Goal: Task Accomplishment & Management: Use online tool/utility

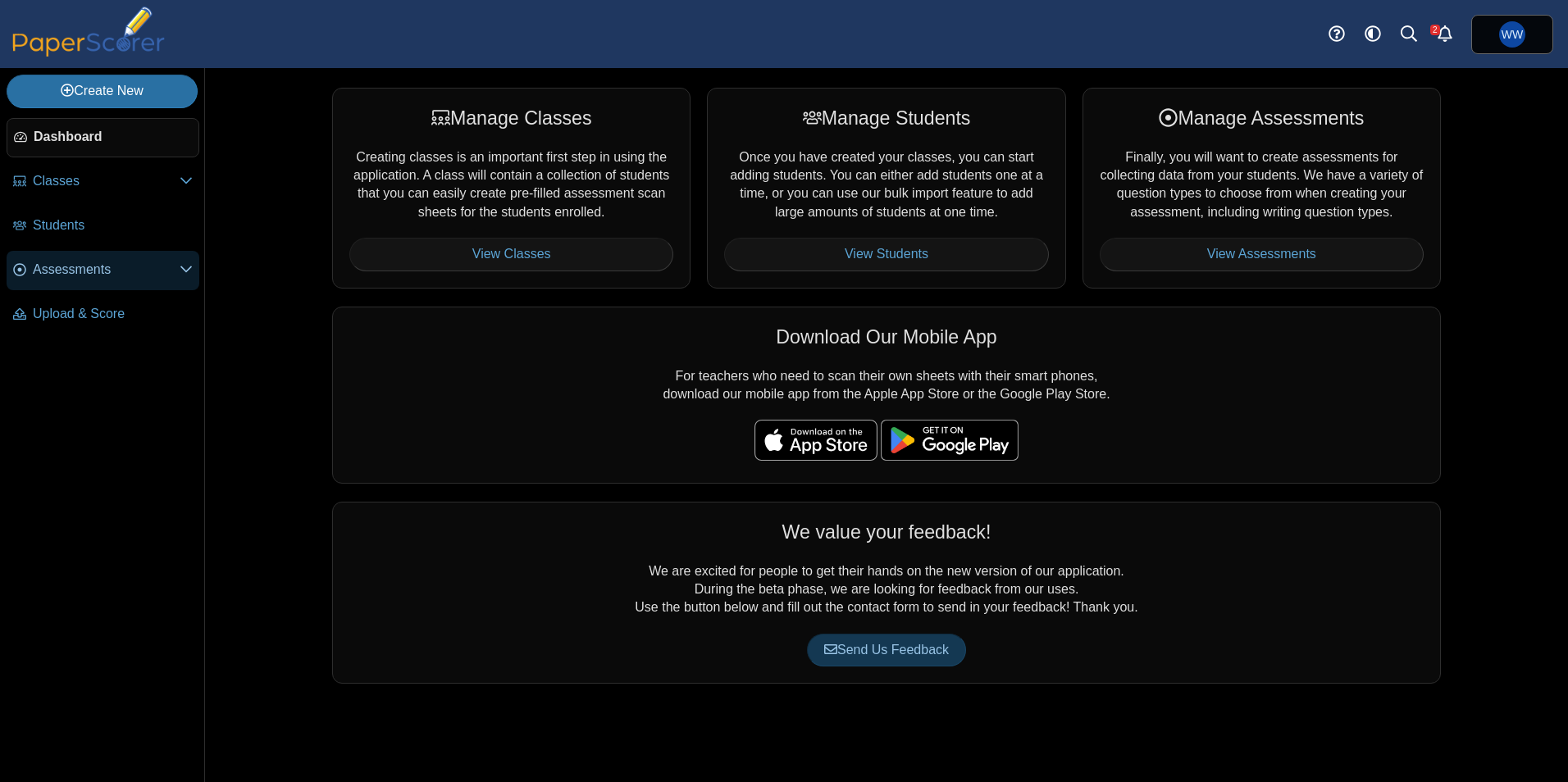
click at [59, 274] on span "Assessments" at bounding box center [106, 270] width 147 height 18
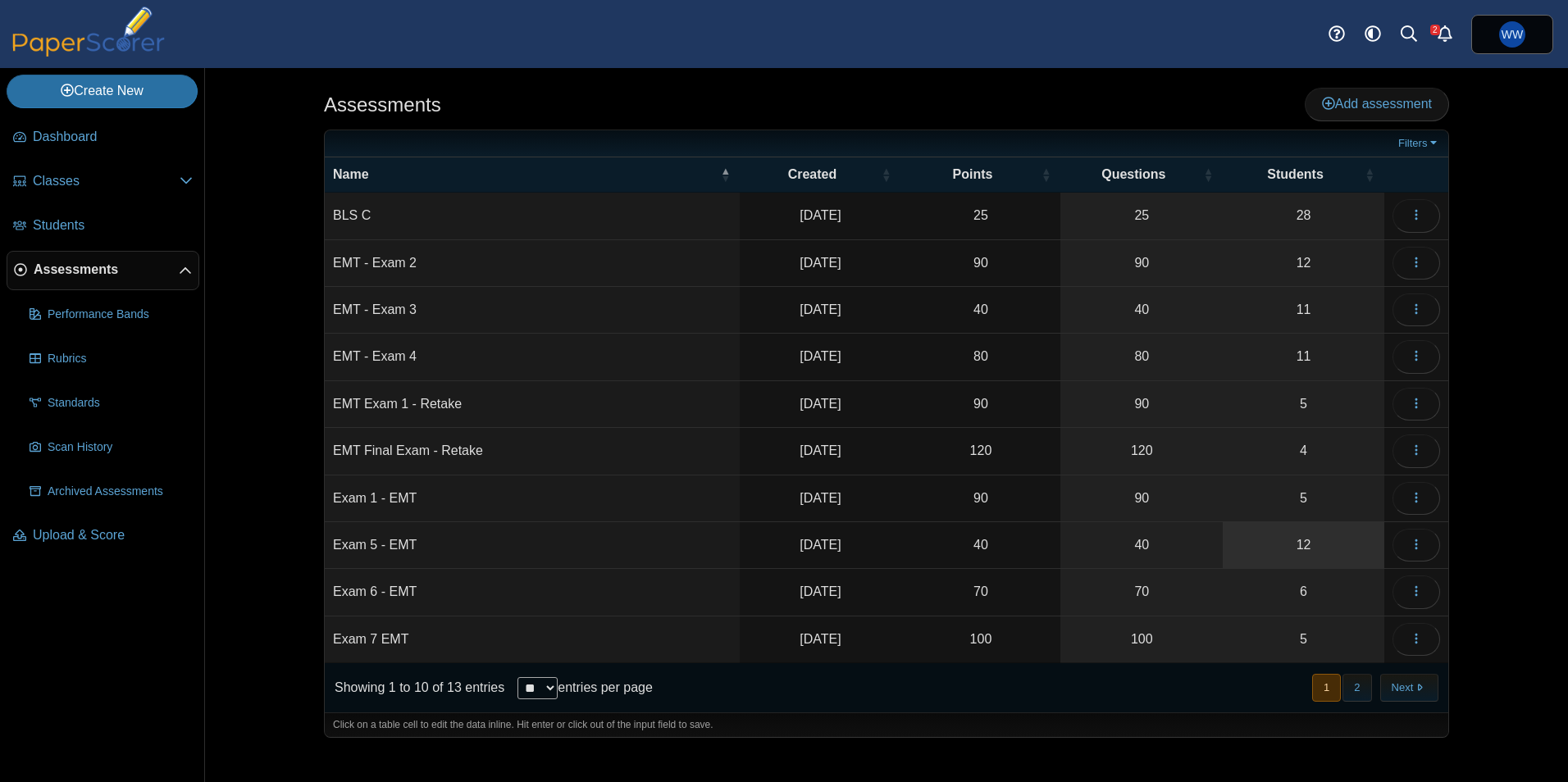
click at [1265, 540] on link "12" at bounding box center [1304, 545] width 162 height 46
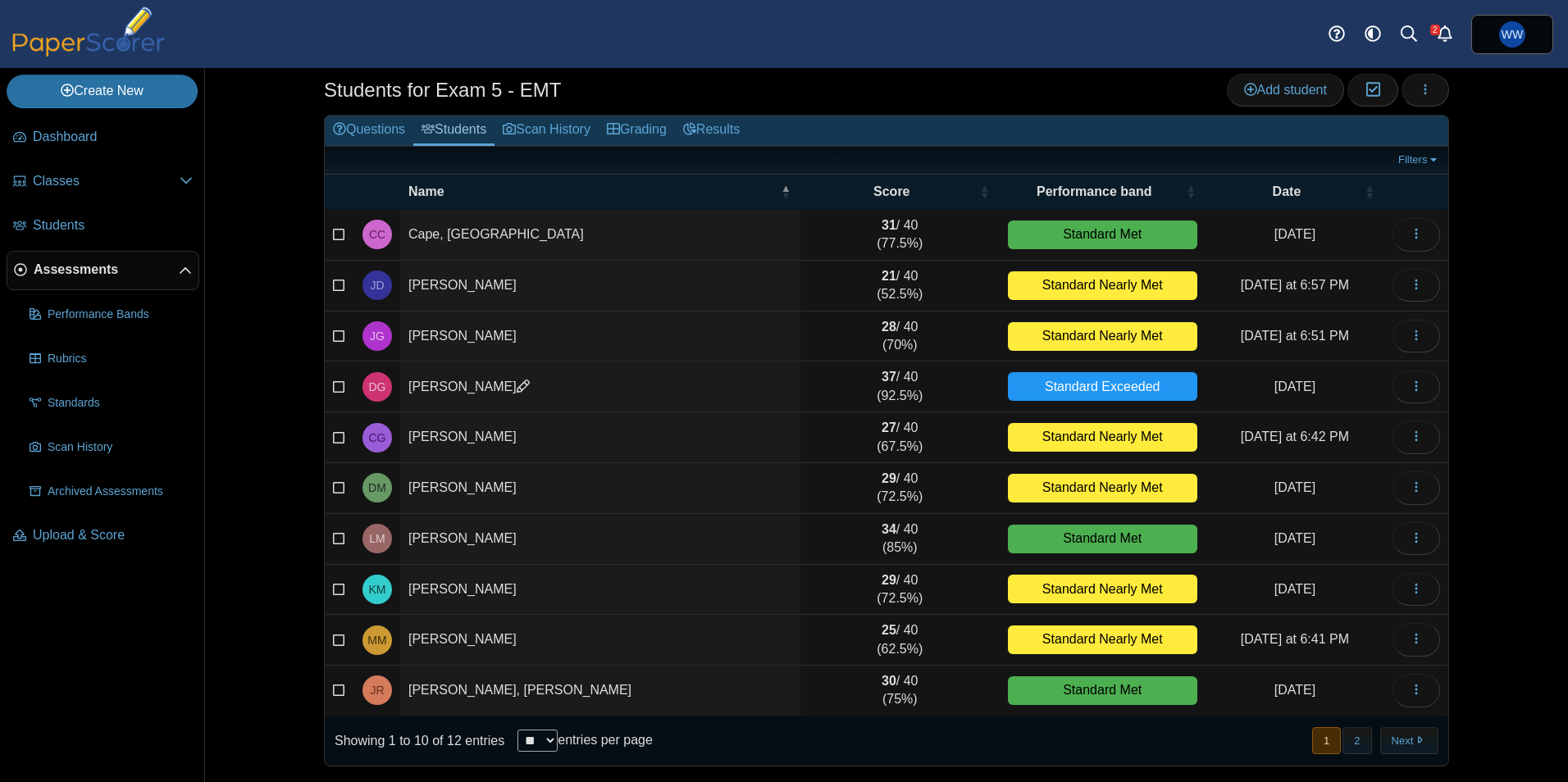
scroll to position [35, 0]
click at [1360, 740] on button "2" at bounding box center [1357, 740] width 29 height 27
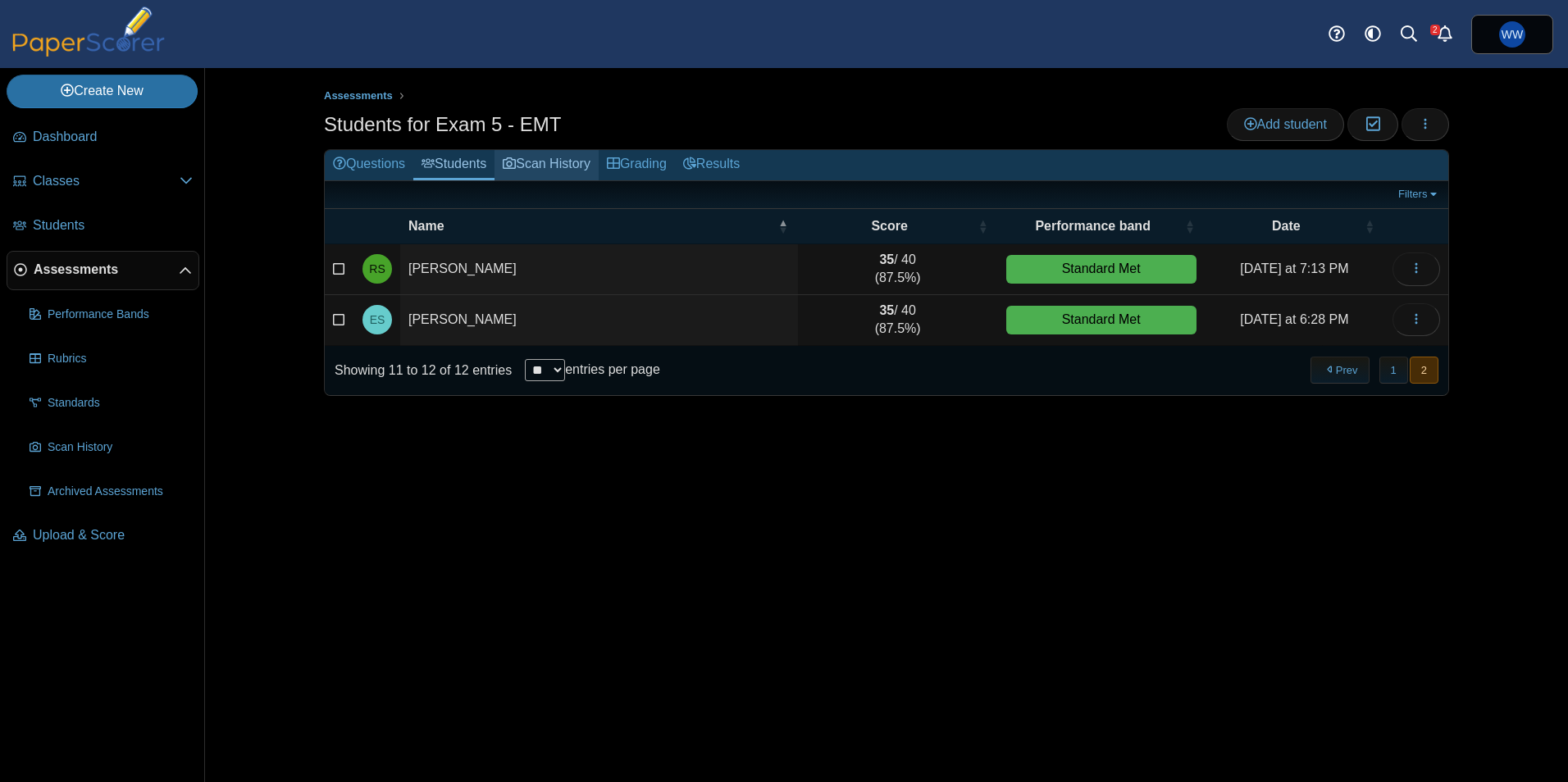
click at [550, 176] on link "Scan History" at bounding box center [547, 165] width 104 height 30
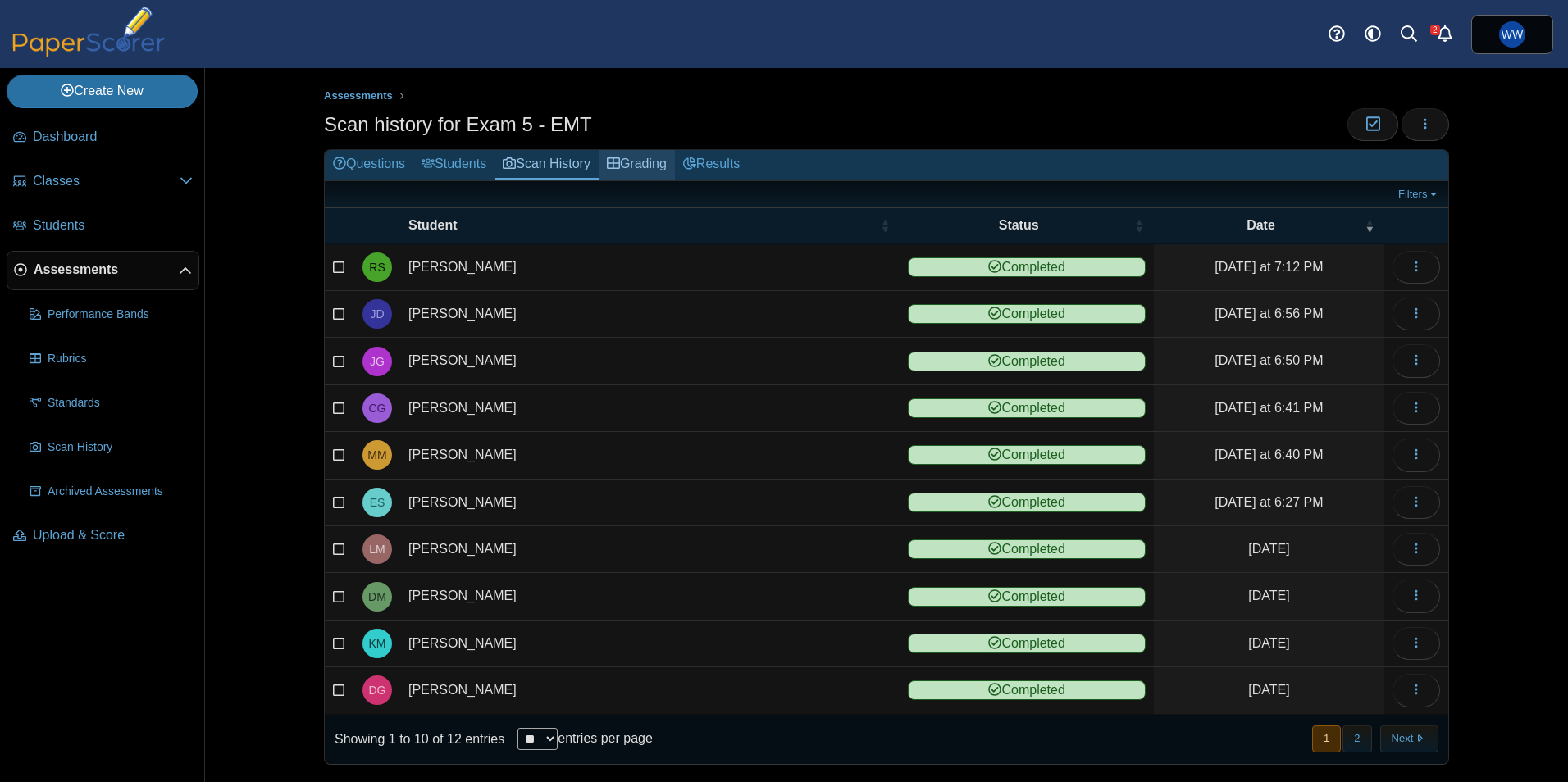
click at [638, 160] on link "Grading" at bounding box center [637, 165] width 76 height 30
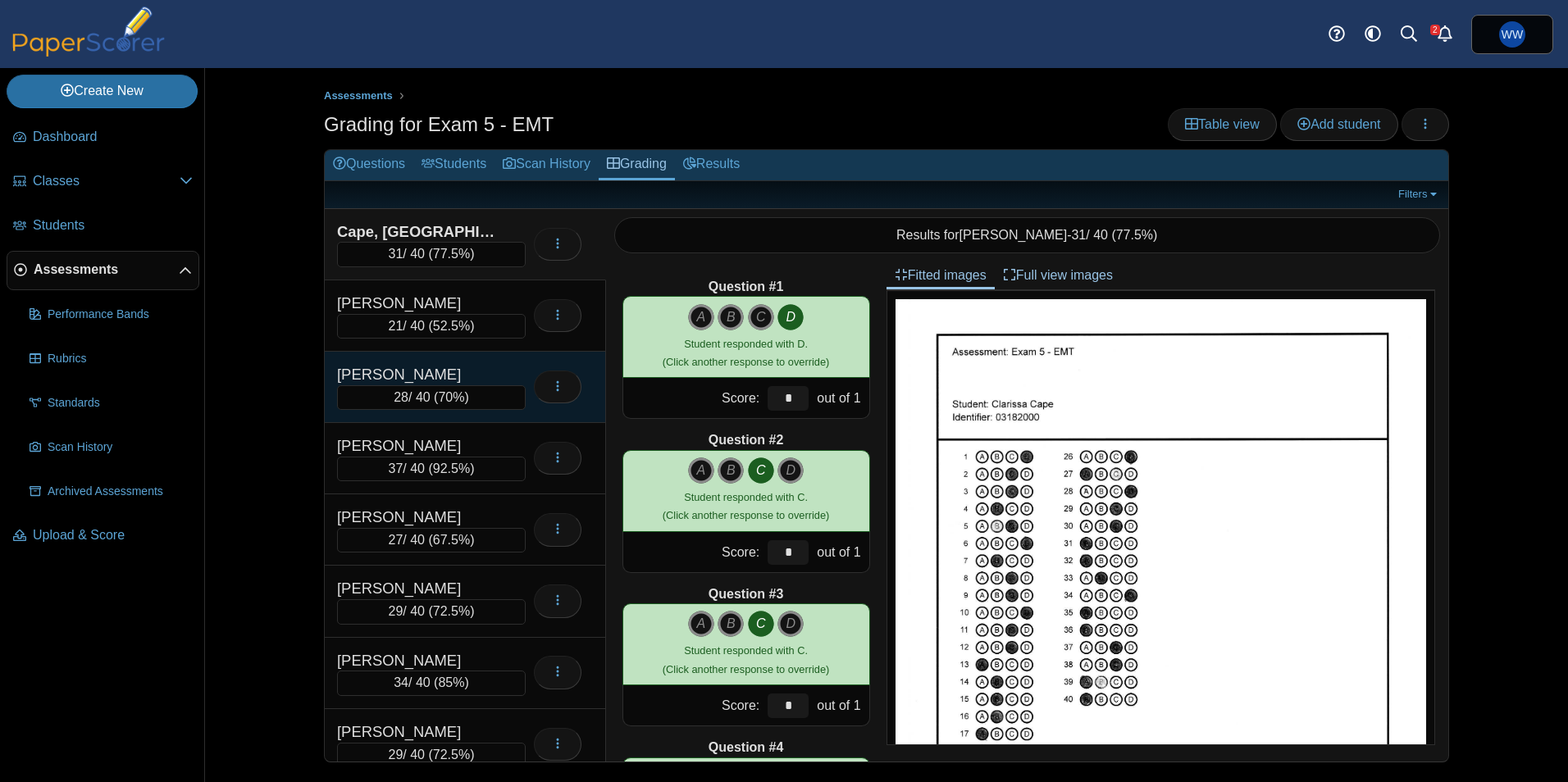
scroll to position [304, 0]
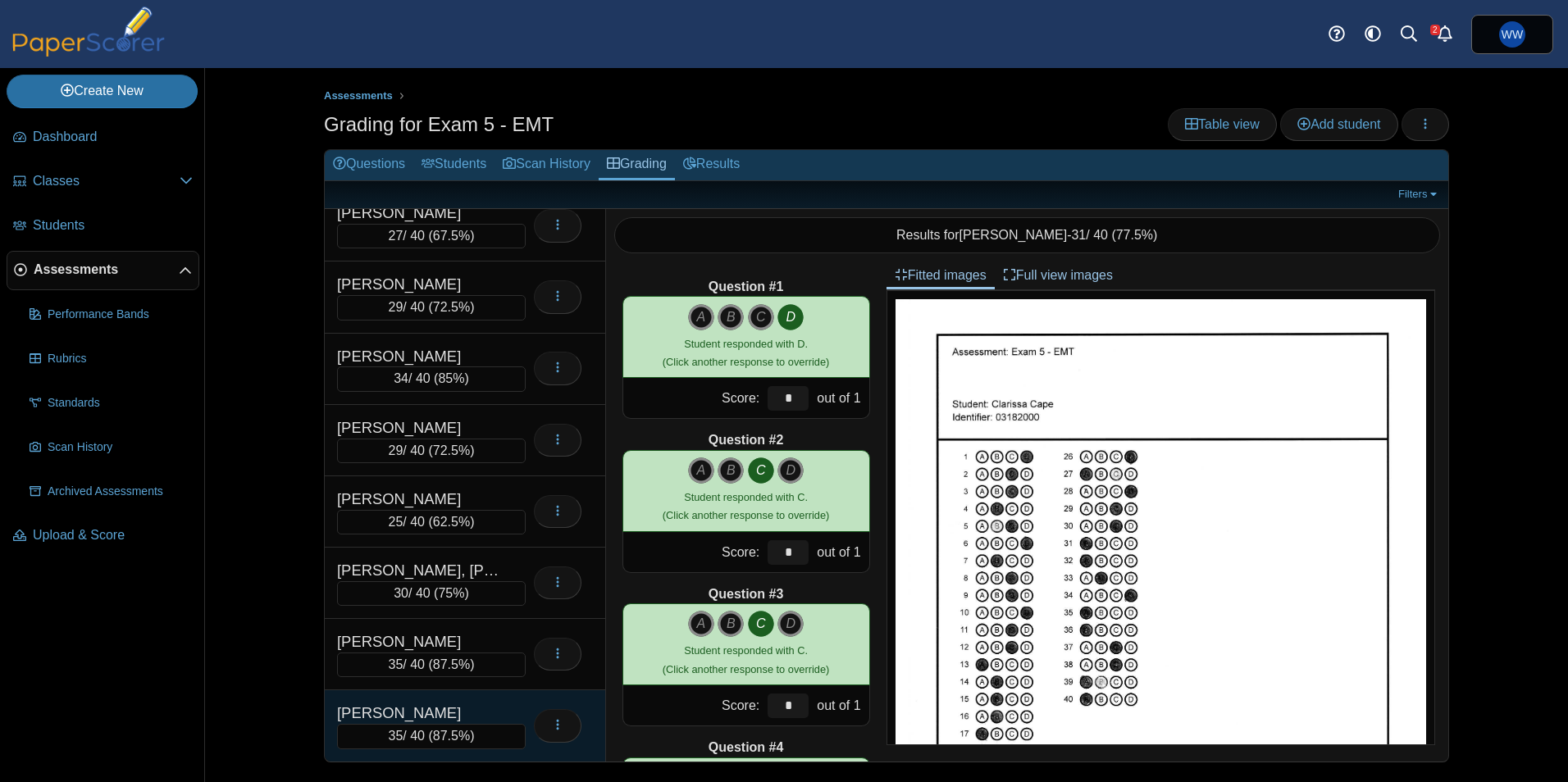
click at [451, 702] on div "Salinas, Enrique 35 / 40 ( 87.5% ) Loading…" at bounding box center [465, 726] width 281 height 71
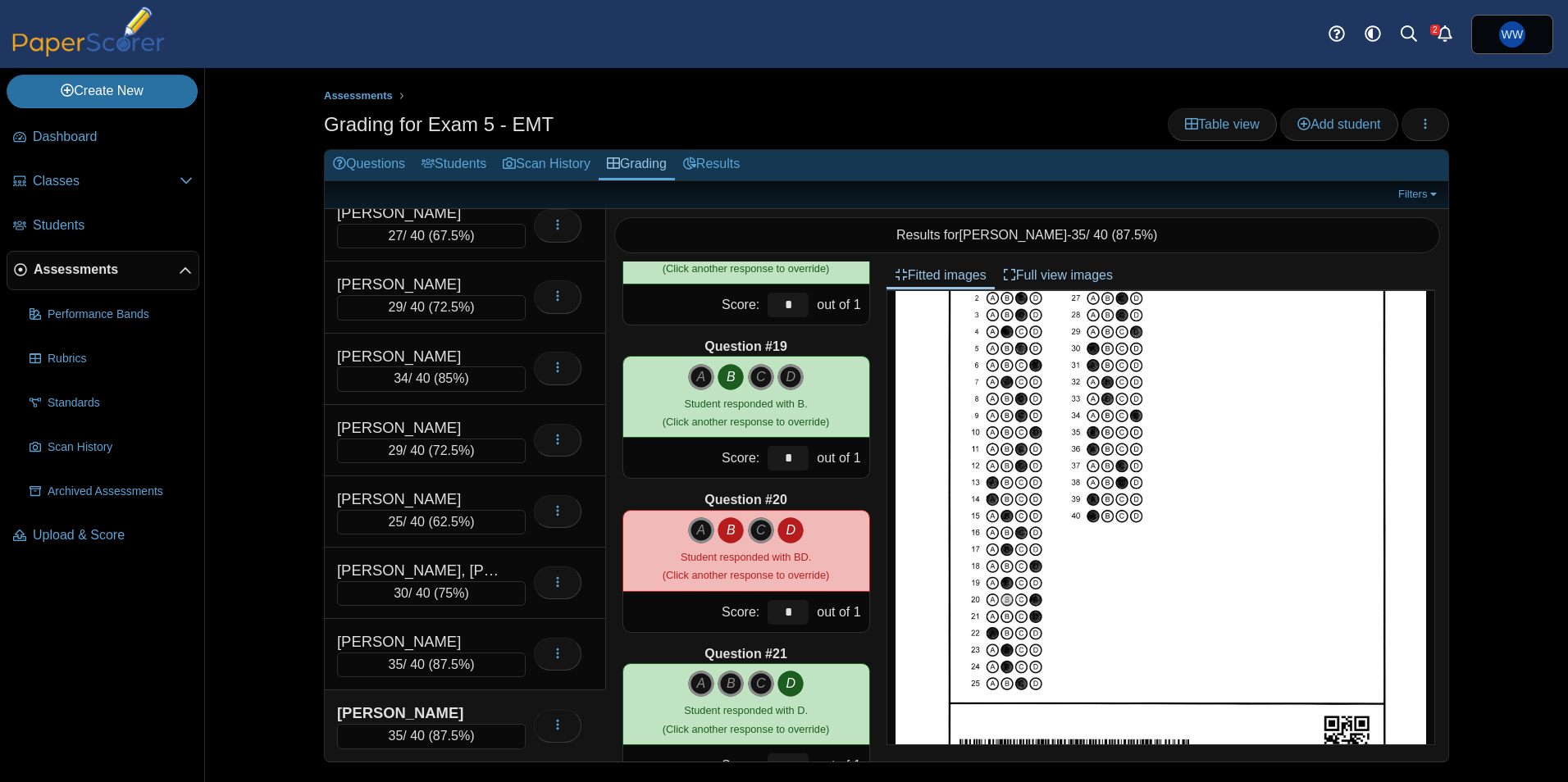
scroll to position [162, 0]
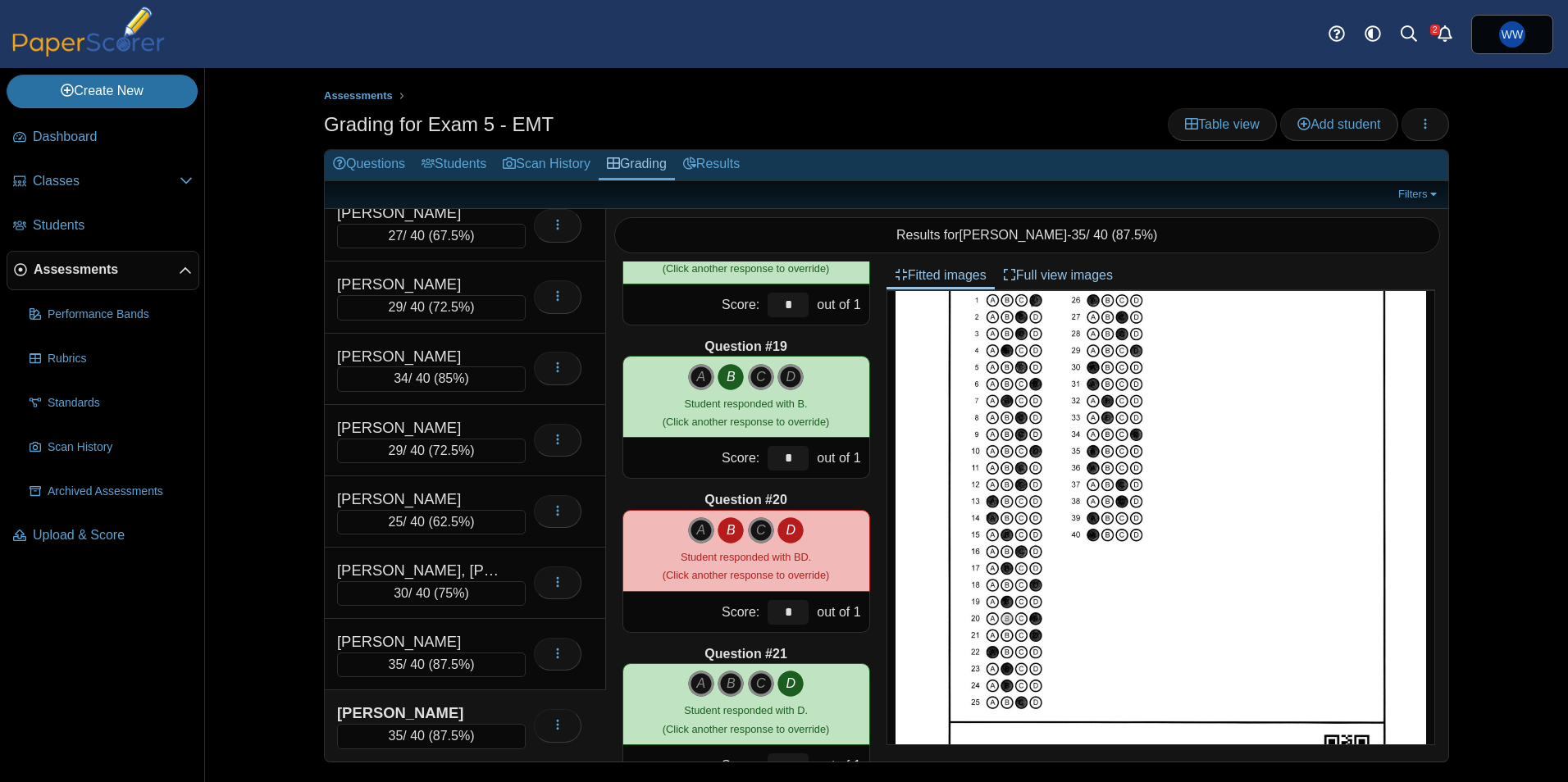
click at [727, 535] on icon "B" at bounding box center [731, 531] width 26 height 26
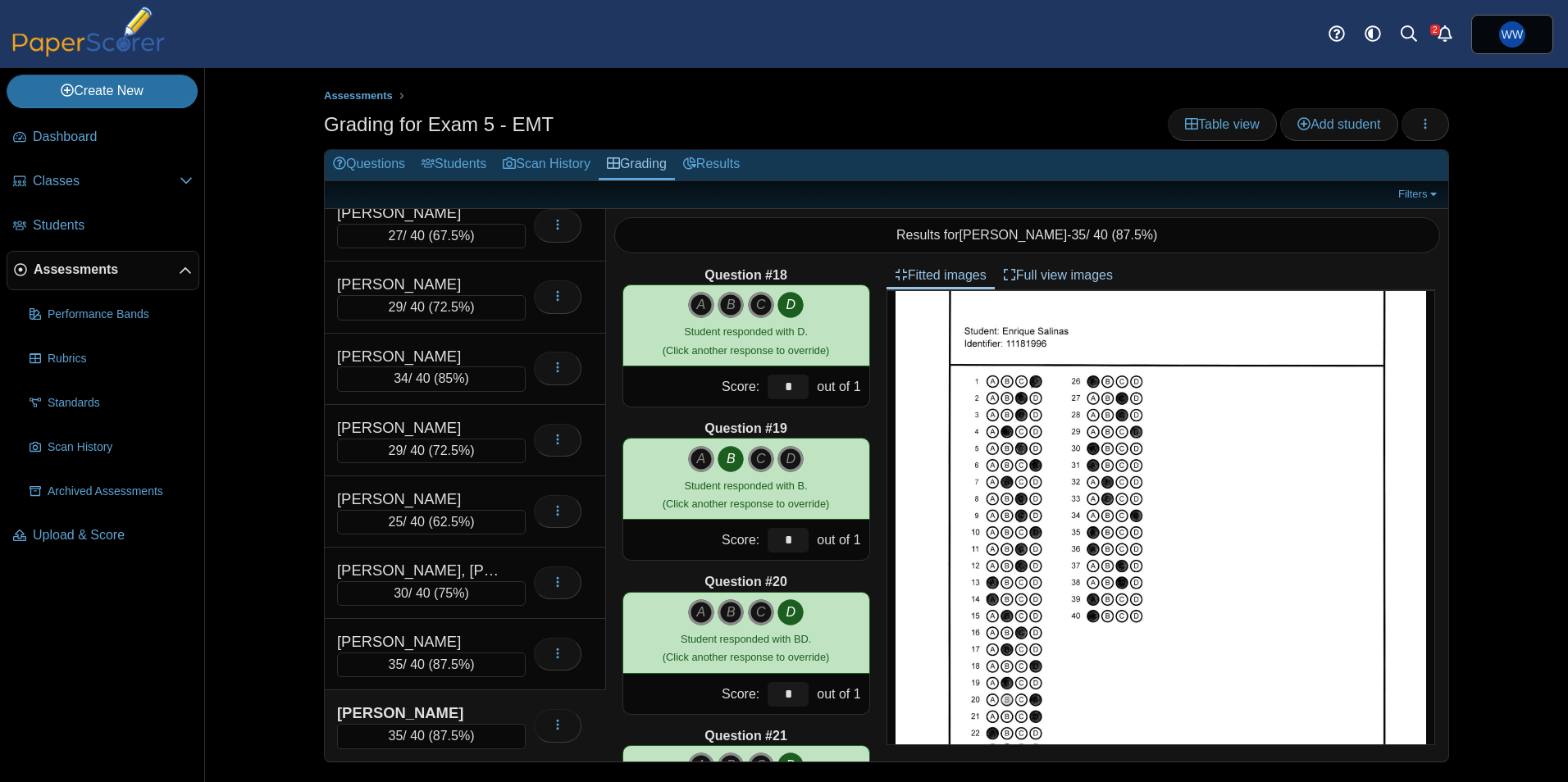
scroll to position [80, 0]
drag, startPoint x: 955, startPoint y: 163, endPoint x: 950, endPoint y: 146, distance: 17.9
click at [955, 162] on h2 "Questions Students Scan History Grading Results" at bounding box center [887, 165] width 1124 height 31
click at [382, 162] on link "Questions" at bounding box center [369, 165] width 89 height 30
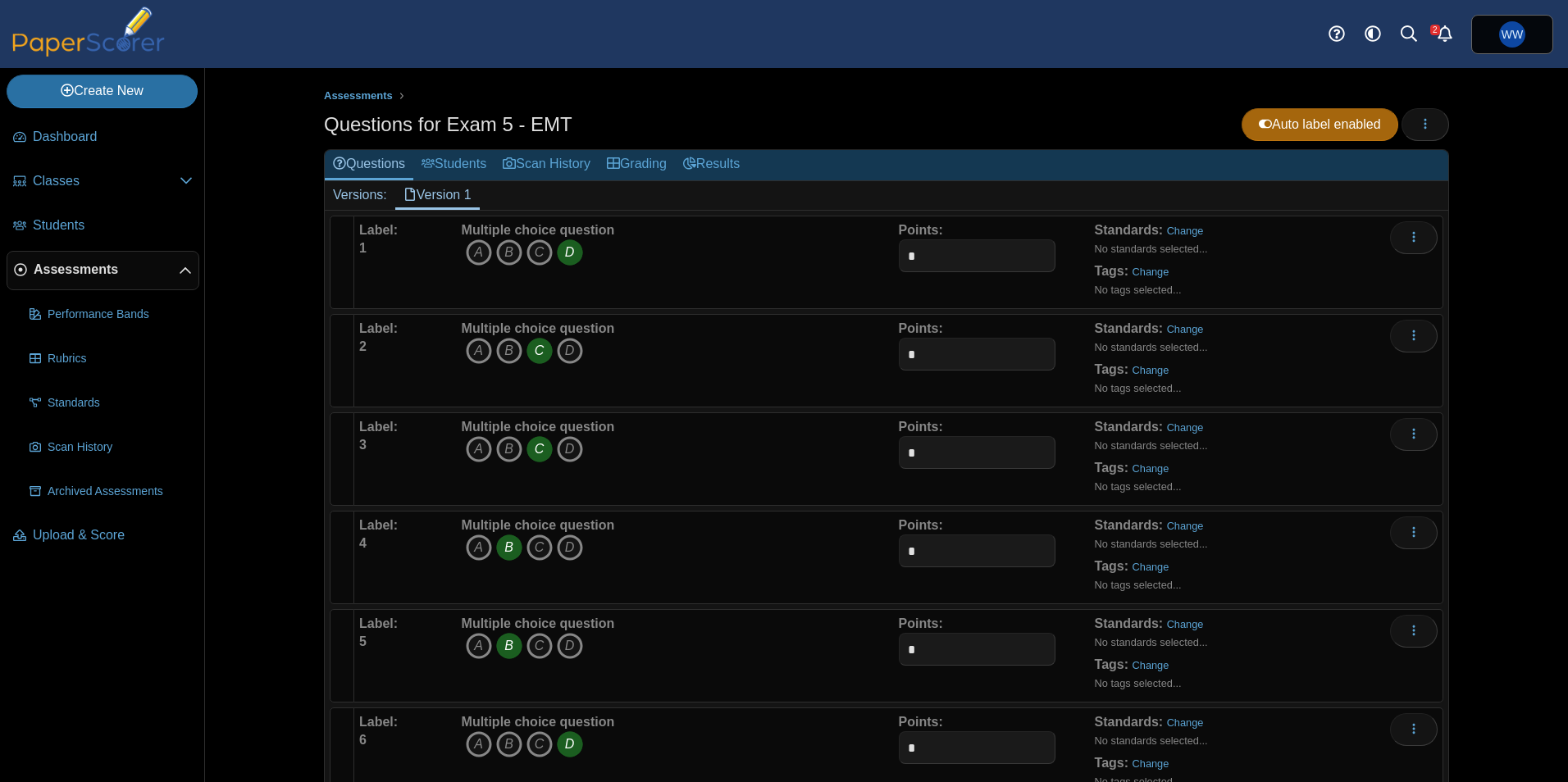
click at [80, 262] on span "Assessments" at bounding box center [106, 270] width 145 height 18
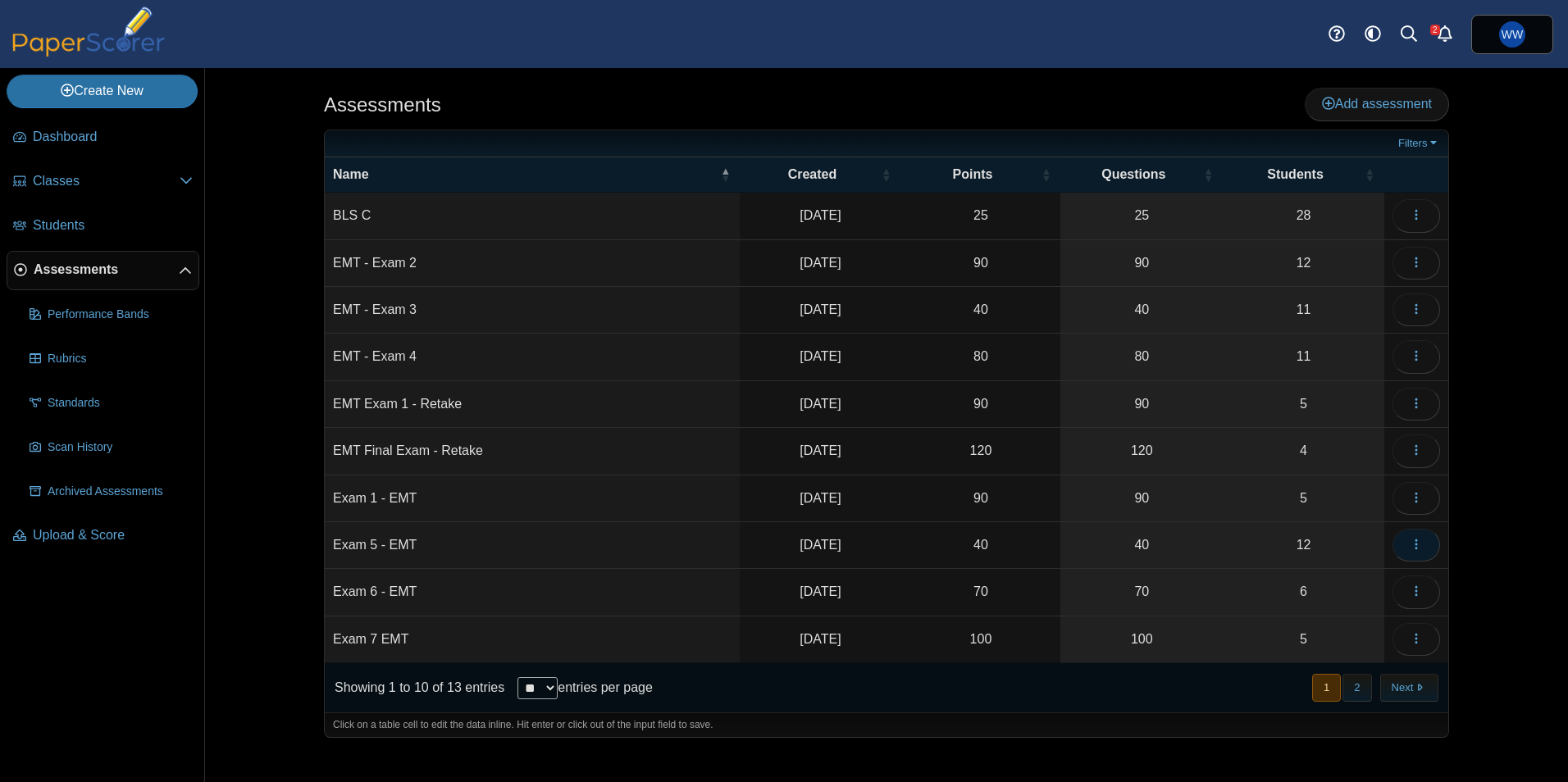
click at [1410, 545] on icon "button" at bounding box center [1416, 544] width 13 height 13
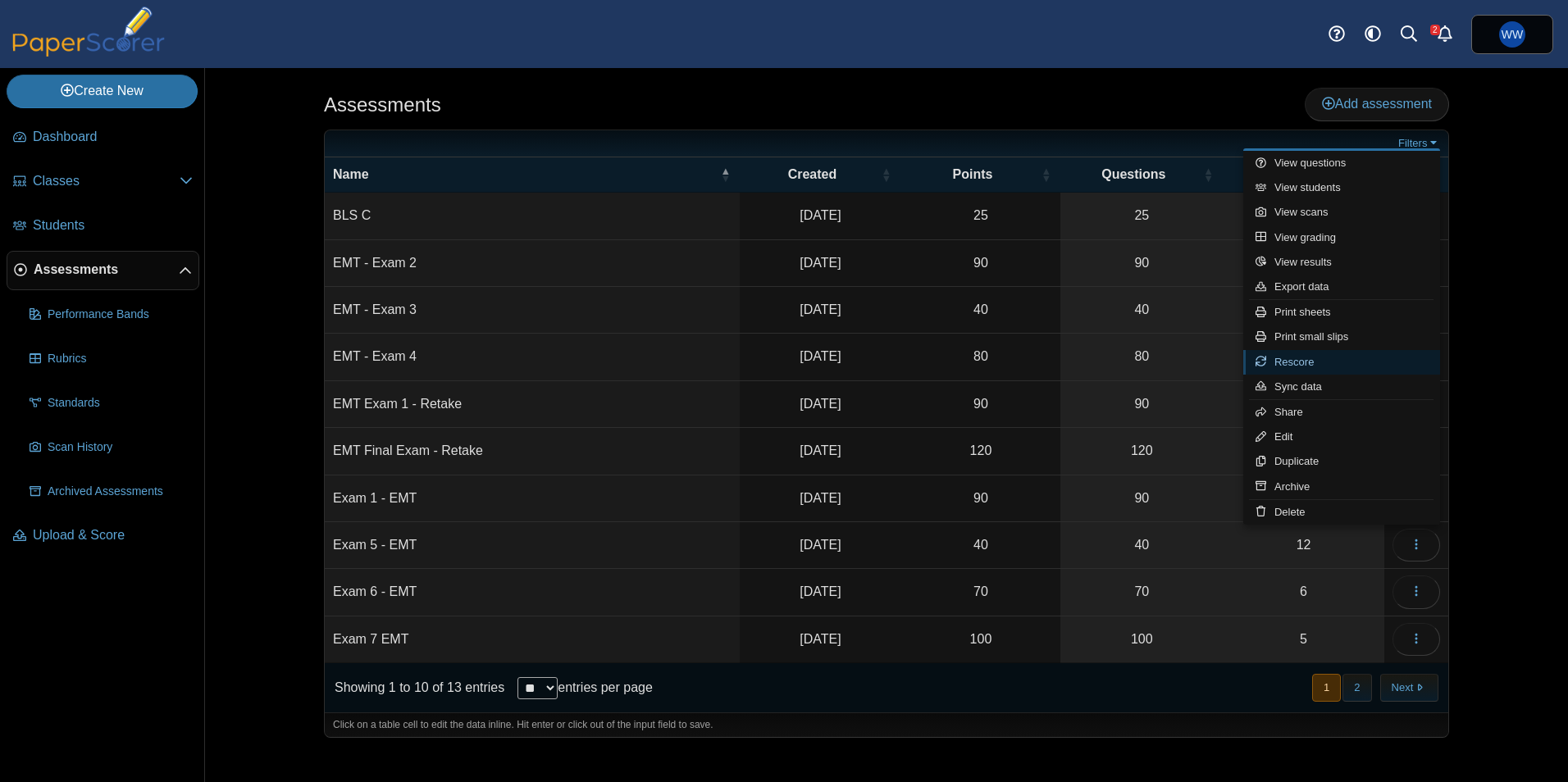
click at [1324, 367] on link "Rescore" at bounding box center [1341, 362] width 197 height 25
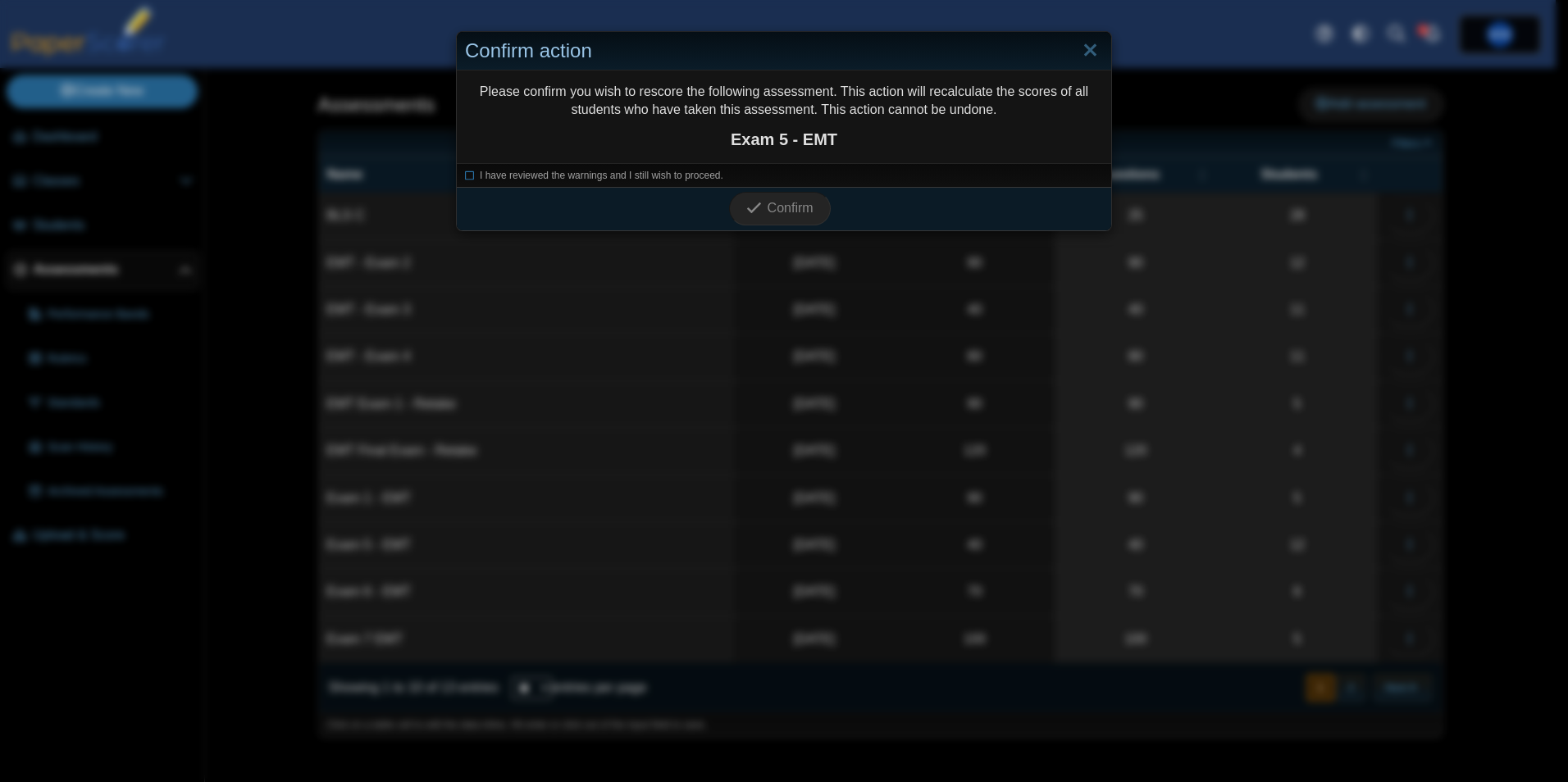
click at [753, 178] on li "I have reviewed the warnings and I still wish to proceed." at bounding box center [784, 176] width 638 height 14
drag, startPoint x: 733, startPoint y: 178, endPoint x: 691, endPoint y: 176, distance: 42.7
click at [727, 178] on li "I have reviewed the warnings and I still wish to proceed." at bounding box center [784, 176] width 638 height 14
click at [688, 176] on span "I have reviewed the warnings and I still wish to proceed." at bounding box center [602, 175] width 244 height 11
click at [778, 218] on button "Confirm" at bounding box center [779, 208] width 101 height 33
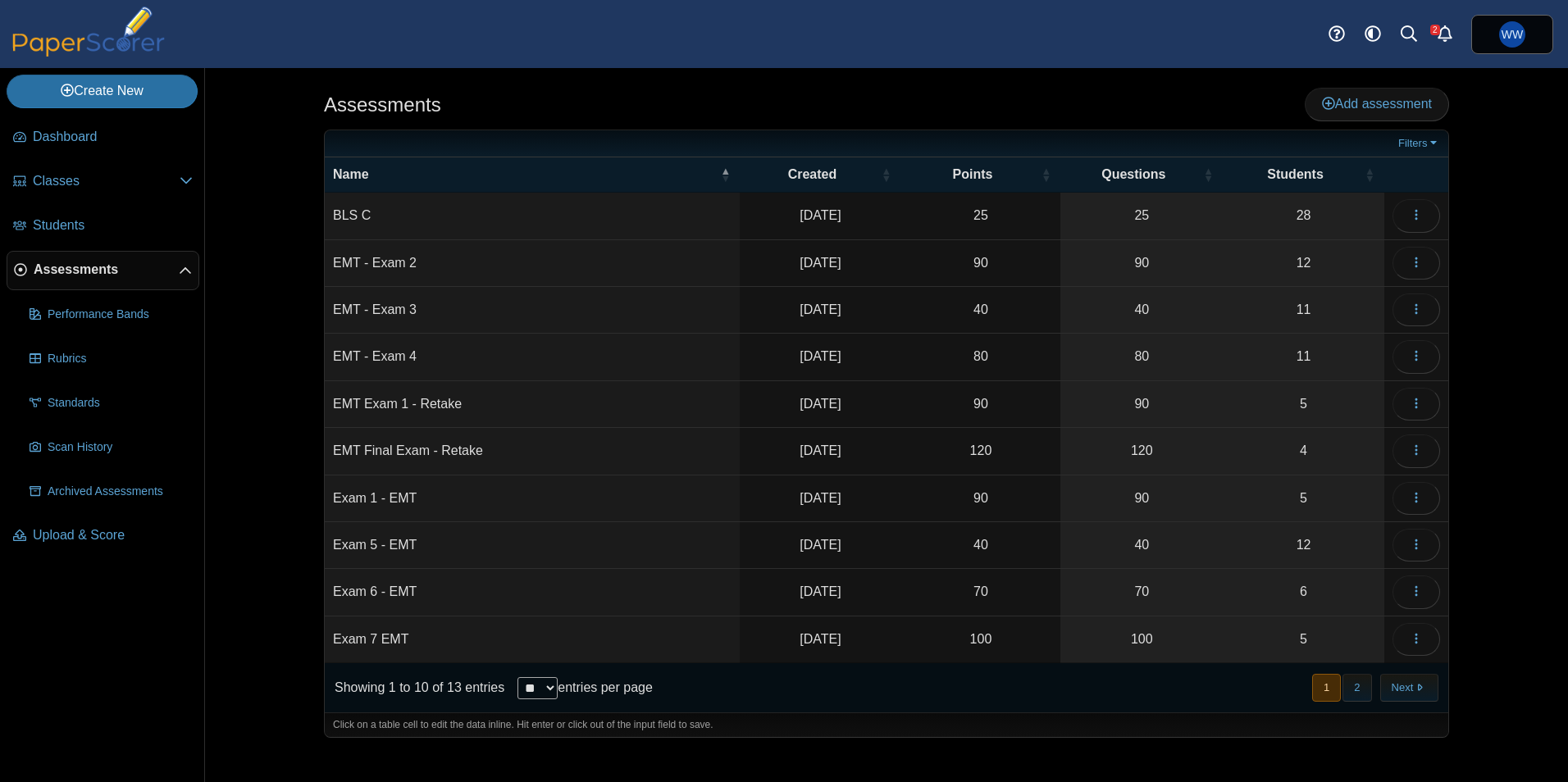
click at [1307, 537] on link "12" at bounding box center [1304, 545] width 162 height 46
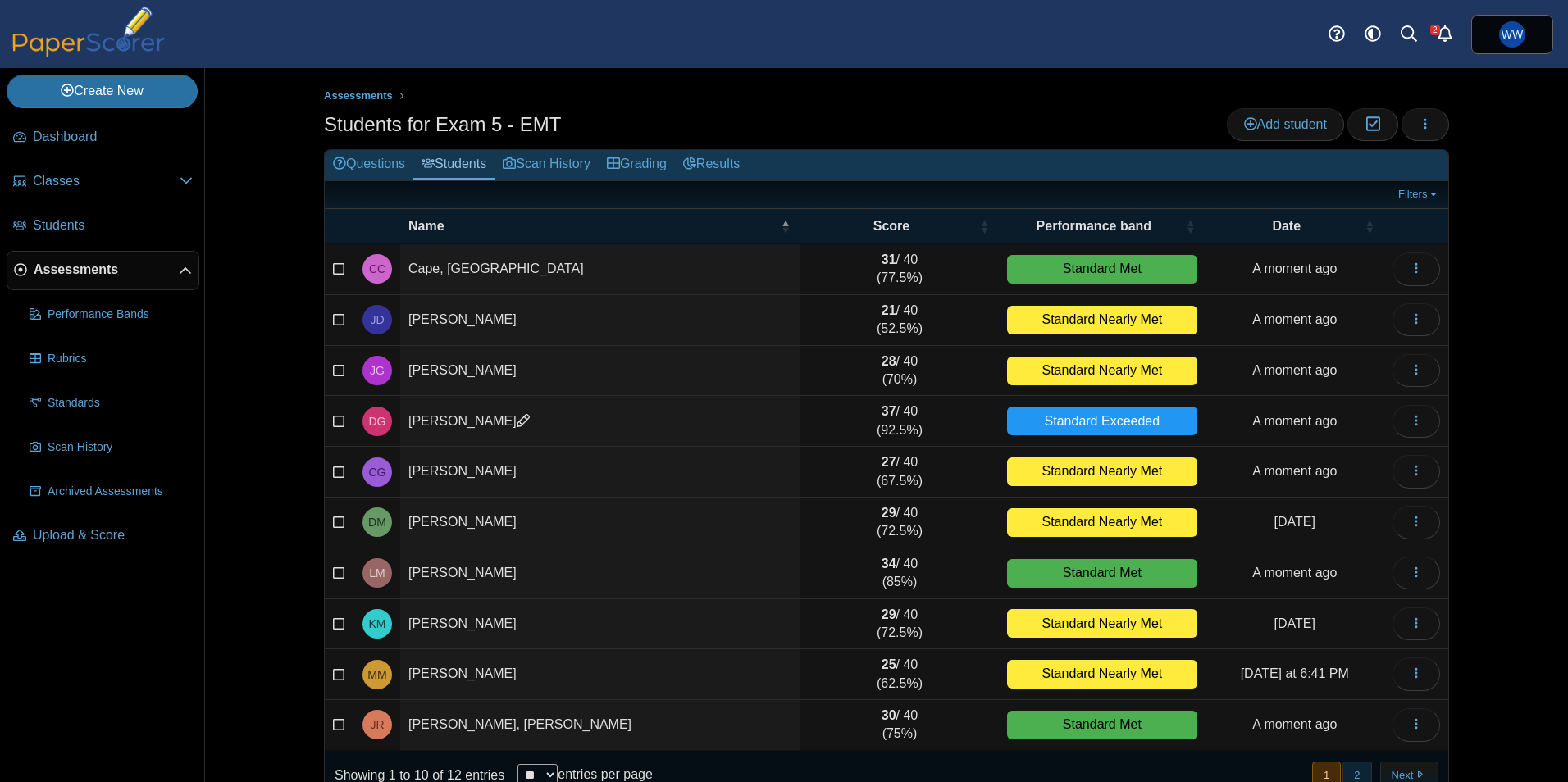
click at [1352, 771] on button "2" at bounding box center [1357, 775] width 29 height 27
